Goal: Task Accomplishment & Management: Use online tool/utility

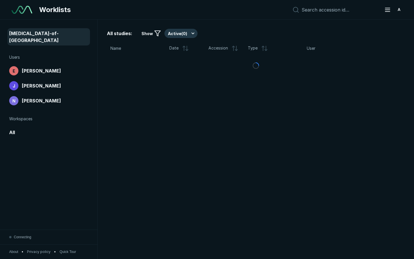
scroll to position [1712, 2071]
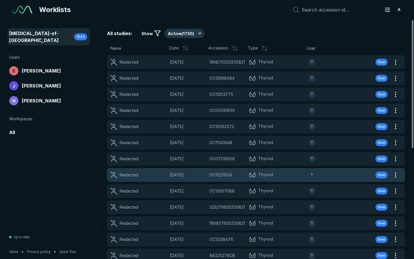
click at [286, 171] on span "Thyroid" at bounding box center [279, 174] width 60 height 7
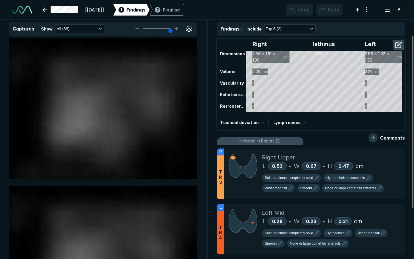
scroll to position [1670, 1575]
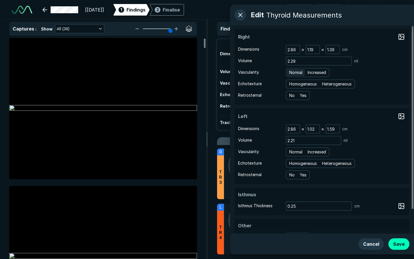
click at [293, 74] on span "Normal" at bounding box center [295, 72] width 13 height 6
click at [292, 74] on input "Normal" at bounding box center [290, 72] width 4 height 4
radio input "true"
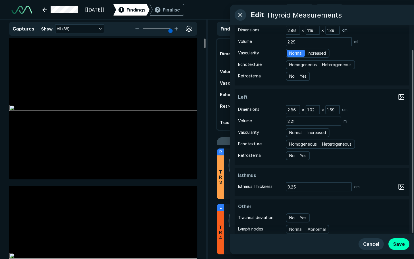
scroll to position [28, 0]
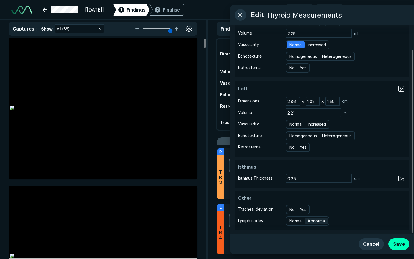
click at [312, 219] on span "Abnormal" at bounding box center [317, 221] width 18 height 6
click at [311, 219] on input "Abnormal" at bounding box center [309, 220] width 4 height 4
radio input "true"
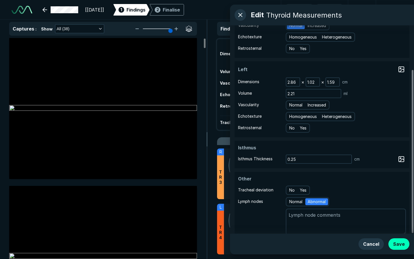
scroll to position [56, 0]
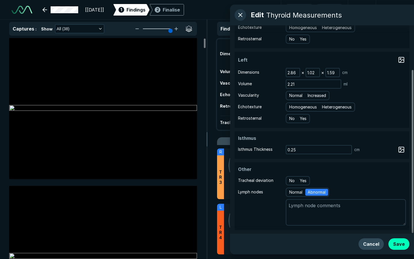
click at [374, 247] on button "Cancel" at bounding box center [371, 244] width 25 height 12
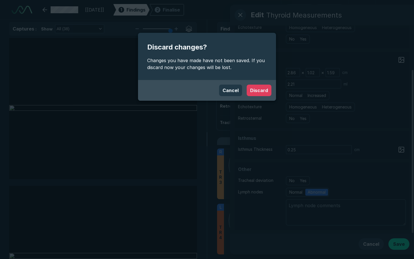
click at [253, 91] on button "Discard" at bounding box center [259, 91] width 25 height 12
type textarea "x"
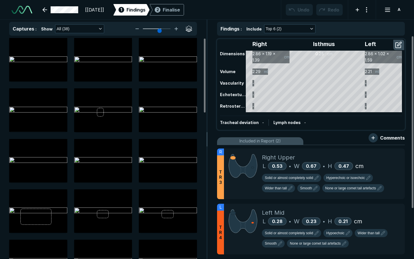
drag, startPoint x: 170, startPoint y: 28, endPoint x: 159, endPoint y: 30, distance: 11.4
click at [159, 29] on input "range" at bounding box center [157, 28] width 32 height 1
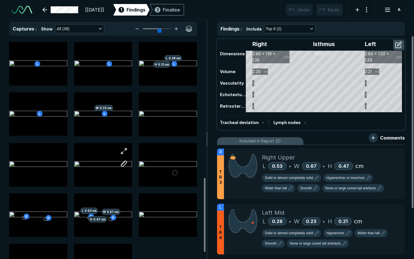
scroll to position [437, 0]
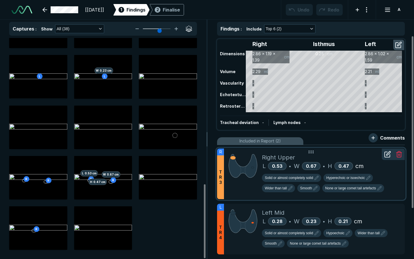
click at [378, 175] on div "Solid or almost completely solid Hyperechoic or isoechoic Wider than tall Smoot…" at bounding box center [331, 184] width 138 height 21
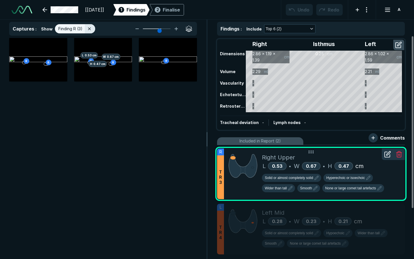
scroll to position [1670, 1575]
click at [164, 28] on input "range" at bounding box center [157, 28] width 32 height 1
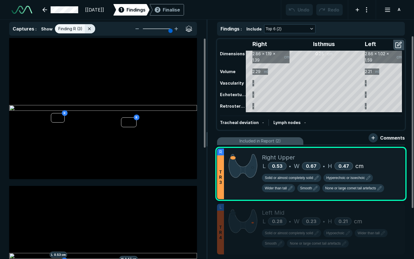
type input "6"
drag, startPoint x: 161, startPoint y: 28, endPoint x: 170, endPoint y: 31, distance: 9.2
click at [170, 29] on input "range" at bounding box center [157, 28] width 32 height 1
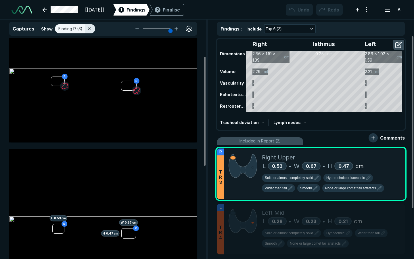
scroll to position [37, 0]
click at [289, 176] on span "Solid or almost completely solid" at bounding box center [289, 177] width 48 height 5
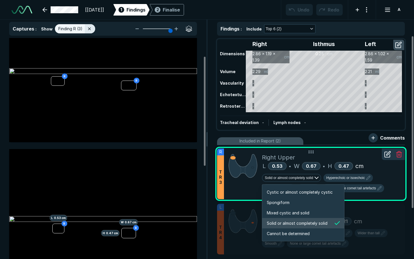
scroll to position [960, 1105]
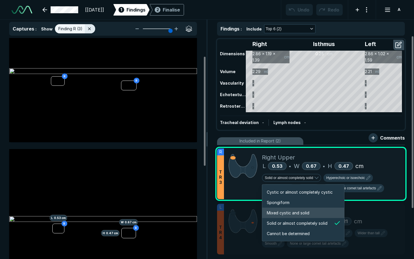
click at [314, 214] on li "Mixed cystic and solid" at bounding box center [303, 213] width 82 height 10
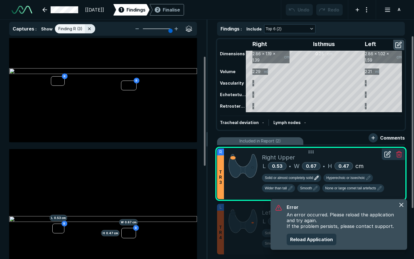
click at [300, 179] on span "Solid or almost completely solid" at bounding box center [289, 177] width 48 height 5
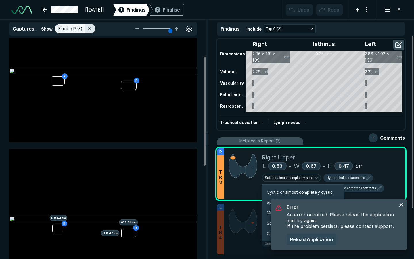
click at [301, 238] on button "Reload Application" at bounding box center [312, 240] width 50 height 12
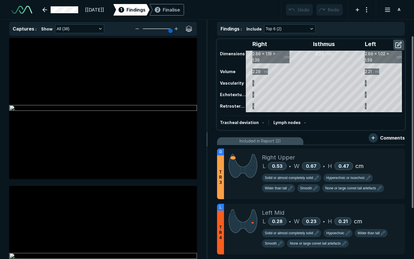
scroll to position [1804, 2603]
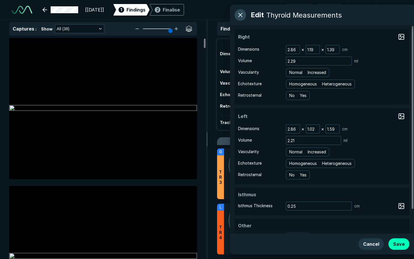
click at [240, 18] on button "button" at bounding box center [241, 15] width 12 height 12
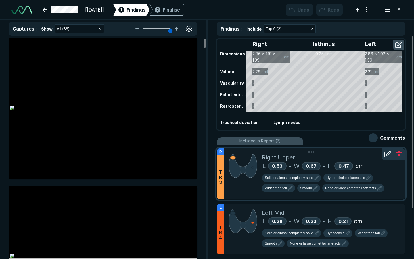
click at [387, 156] on icon at bounding box center [387, 154] width 7 height 7
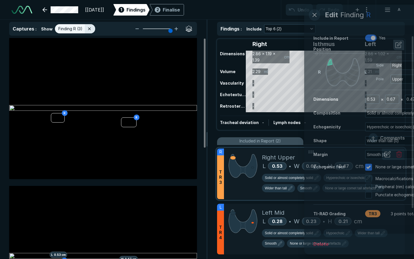
scroll to position [1670, 1575]
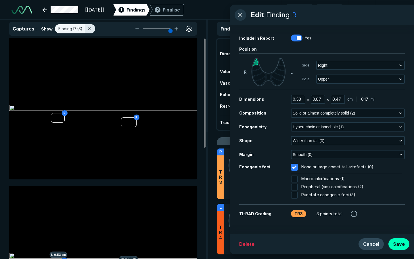
click at [367, 242] on button "Cancel" at bounding box center [371, 244] width 25 height 12
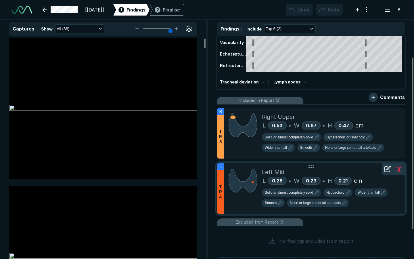
scroll to position [65, 0]
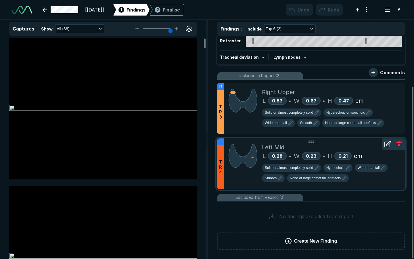
click at [369, 153] on div "L 0.28 • W 0.23 • H 0.21 cm" at bounding box center [331, 156] width 138 height 9
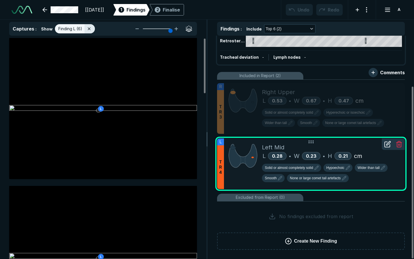
scroll to position [1670, 1575]
drag, startPoint x: 310, startPoint y: 158, endPoint x: 311, endPoint y: 155, distance: 3.4
click at [310, 157] on span "0.23" at bounding box center [311, 156] width 11 height 6
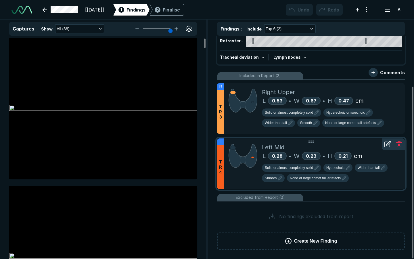
click at [315, 150] on div "Left Mid" at bounding box center [331, 147] width 138 height 9
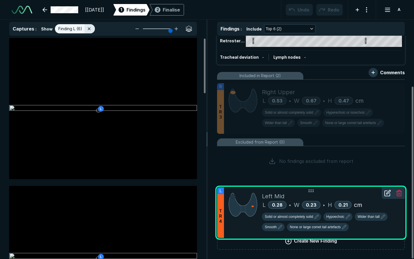
drag, startPoint x: 318, startPoint y: 146, endPoint x: 318, endPoint y: 194, distance: 48.9
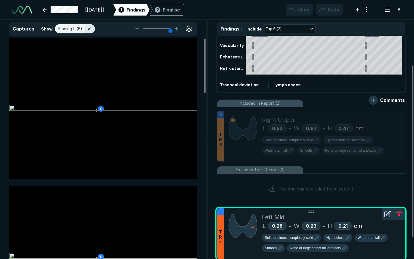
drag, startPoint x: 320, startPoint y: 168, endPoint x: 331, endPoint y: 215, distance: 48.5
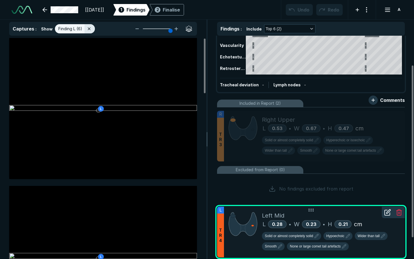
drag, startPoint x: 324, startPoint y: 174, endPoint x: 327, endPoint y: 215, distance: 40.6
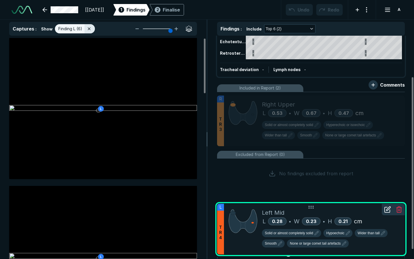
drag, startPoint x: 282, startPoint y: 169, endPoint x: 255, endPoint y: 205, distance: 46.0
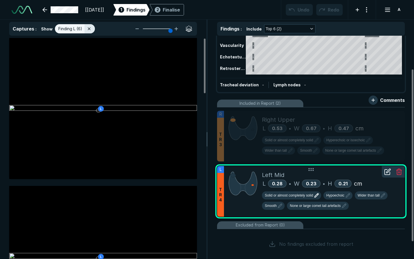
scroll to position [65, 0]
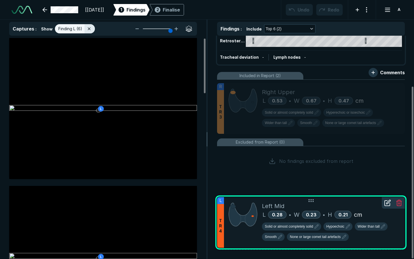
drag, startPoint x: 319, startPoint y: 144, endPoint x: 305, endPoint y: 202, distance: 59.6
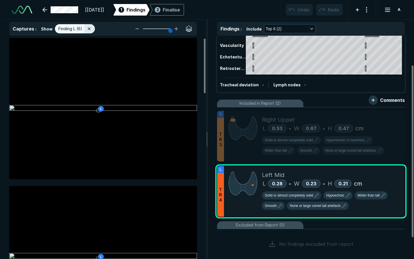
scroll to position [0, 0]
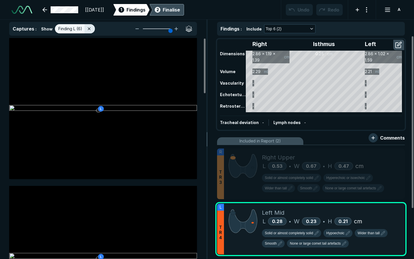
click at [180, 13] on div "Finalise" at bounding box center [171, 9] width 17 height 7
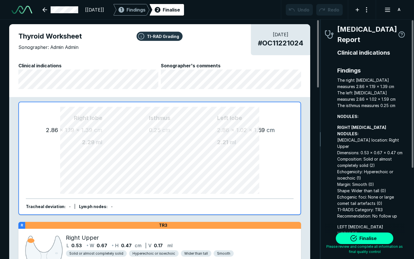
scroll to position [1783, 1091]
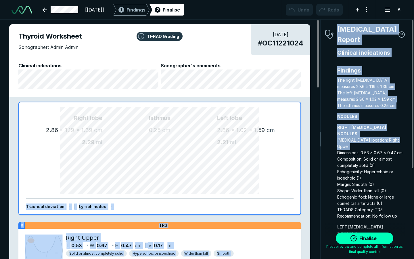
drag, startPoint x: 321, startPoint y: 138, endPoint x: 303, endPoint y: 142, distance: 18.2
click at [303, 142] on div "TI-RAD Grading Thyroid Worksheet Sonographer: Admin Admin 21-AUG-2025 # OC11221…" at bounding box center [207, 139] width 414 height 239
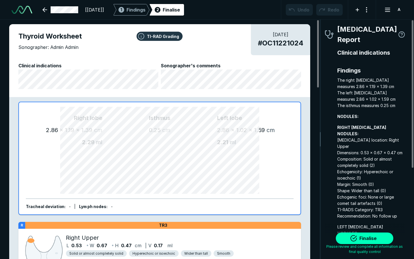
click at [318, 140] on div "TI-RAD Grading Thyroid Worksheet Sonographer: Admin Admin 21-AUG-2025 # OC11221…" at bounding box center [160, 139] width 320 height 239
click at [318, 139] on div "TI-RAD Grading Thyroid Worksheet Sonographer: Admin Admin 21-AUG-2025 # OC11221…" at bounding box center [160, 139] width 320 height 239
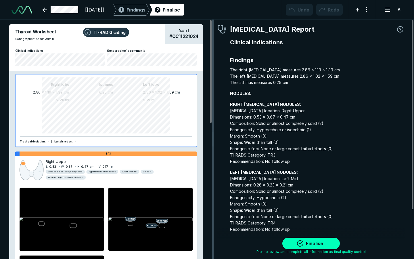
scroll to position [0, 0]
drag, startPoint x: 321, startPoint y: 137, endPoint x: 206, endPoint y: 153, distance: 115.8
